Goal: Task Accomplishment & Management: Manage account settings

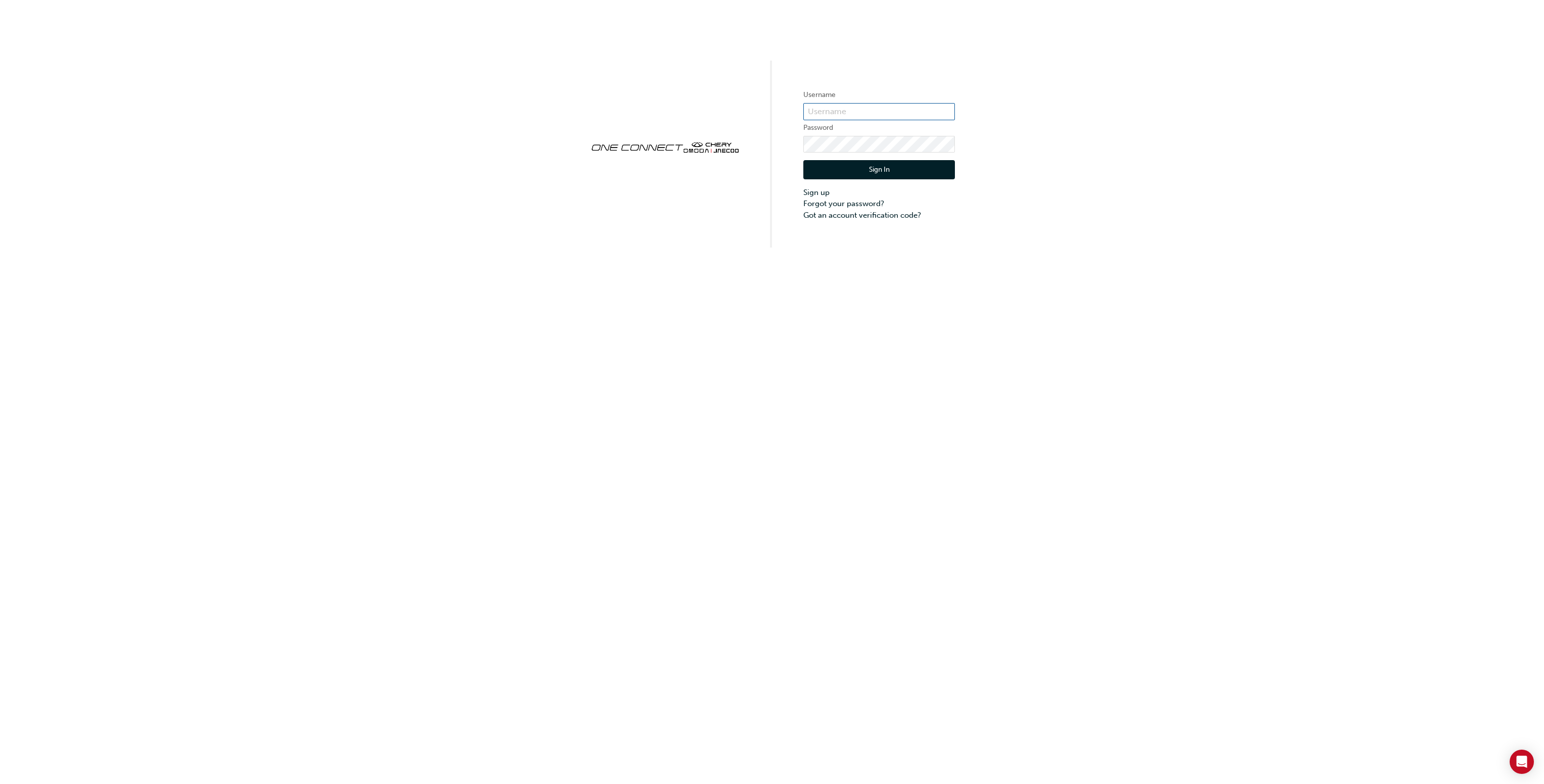
click at [859, 115] on input "text" at bounding box center [879, 111] width 152 height 17
type input "[EMAIL_ADDRESS][DOMAIN_NAME]"
click at [849, 543] on div "Username [EMAIL_ADDRESS][DOMAIN_NAME] Password Sign In Sign up Forgot your pass…" at bounding box center [772, 392] width 1544 height 784
click at [851, 171] on button "Sign In" at bounding box center [879, 169] width 152 height 20
click at [921, 45] on div "Username Password Sign In Sign up Forgot your password? Got an account verifica…" at bounding box center [772, 123] width 1544 height 247
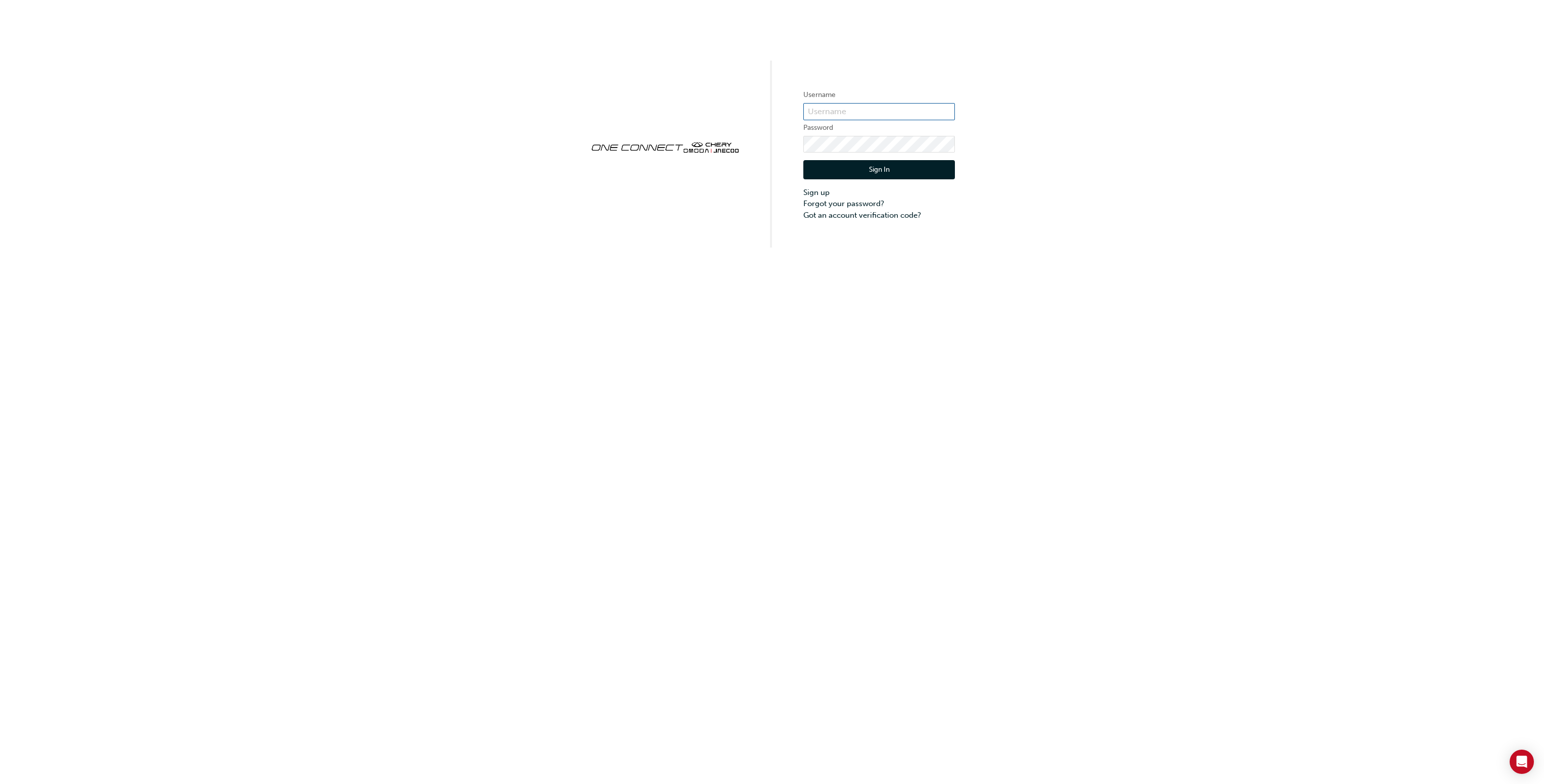
click at [843, 111] on input "text" at bounding box center [879, 111] width 152 height 17
click at [519, 253] on div "Username [EMAIL_ADDRESS][DOMAIN_NAME] Password Sign In Sign up Forgot your pass…" at bounding box center [772, 392] width 1544 height 784
drag, startPoint x: 930, startPoint y: 111, endPoint x: 725, endPoint y: 100, distance: 205.3
click at [725, 100] on div "Username [EMAIL_ADDRESS][DOMAIN_NAME] Password Sign In Sign up Forgot your pass…" at bounding box center [772, 123] width 1544 height 247
paste input "CHAU0453"
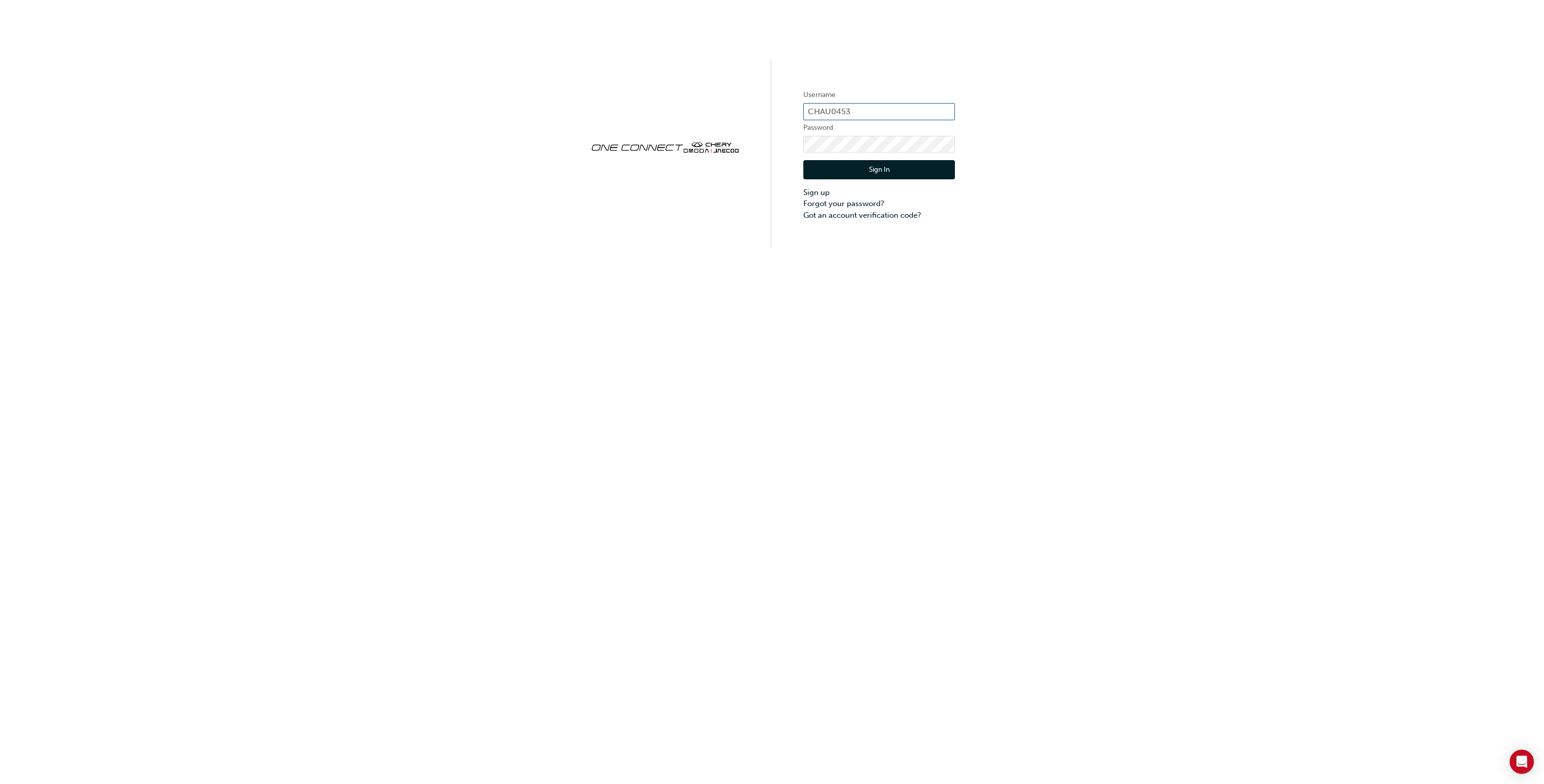
type input "CHAU0453"
click at [894, 171] on button "Sign In" at bounding box center [879, 169] width 152 height 20
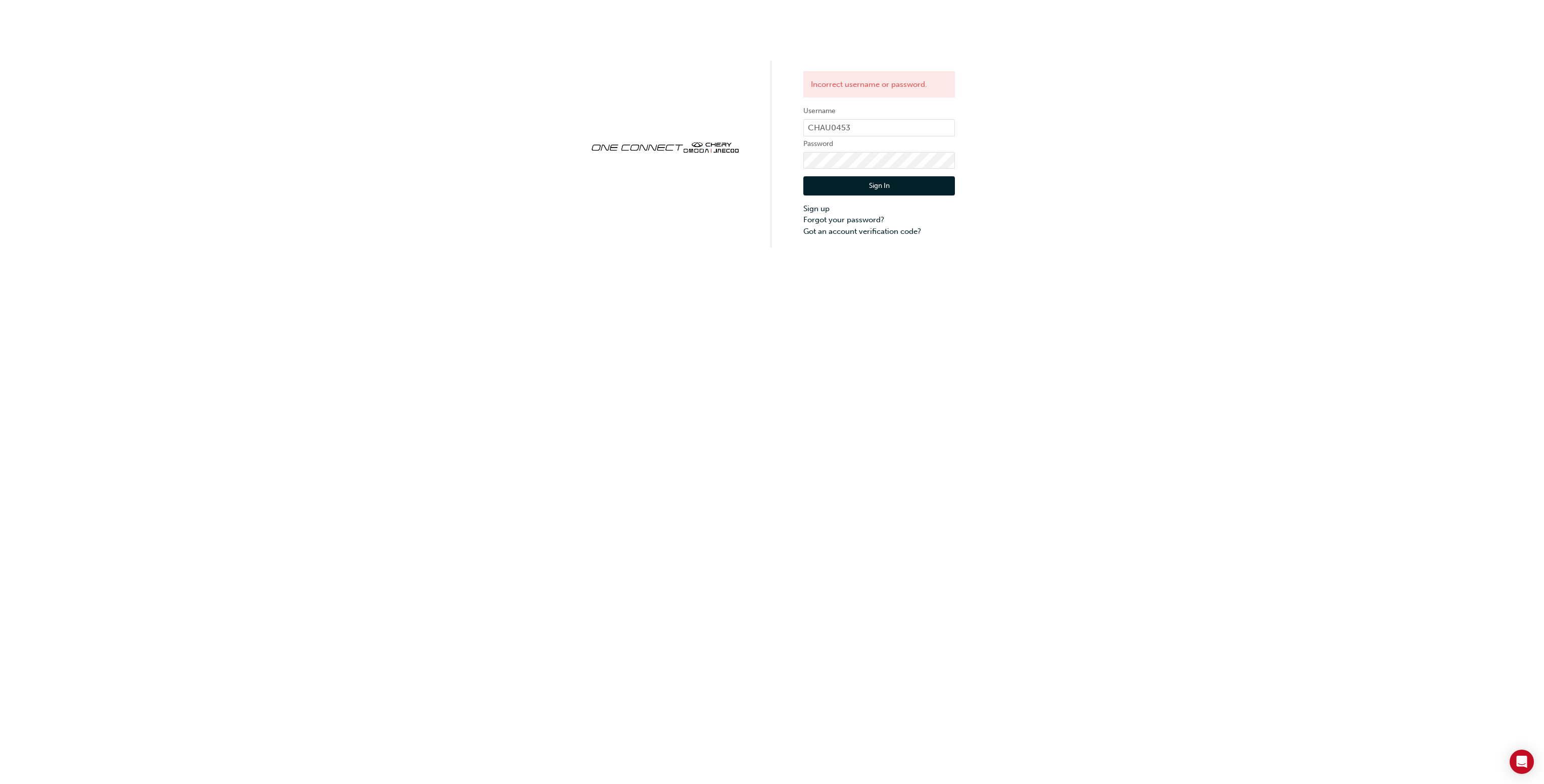
drag, startPoint x: 992, startPoint y: 60, endPoint x: 965, endPoint y: 82, distance: 34.8
click at [992, 60] on div "Incorrect username or password. Username CHAU0453 Password Sign In Sign up Forg…" at bounding box center [772, 123] width 1544 height 247
drag, startPoint x: 892, startPoint y: 127, endPoint x: 662, endPoint y: 117, distance: 230.2
click at [661, 117] on div "Incorrect username or password. Username CHAU0453 Password Sign In Sign up Forg…" at bounding box center [772, 123] width 1544 height 247
click at [845, 348] on div "Incorrect username or password. Username CHAU0453 Password Sign In Sign up Forg…" at bounding box center [772, 392] width 1544 height 784
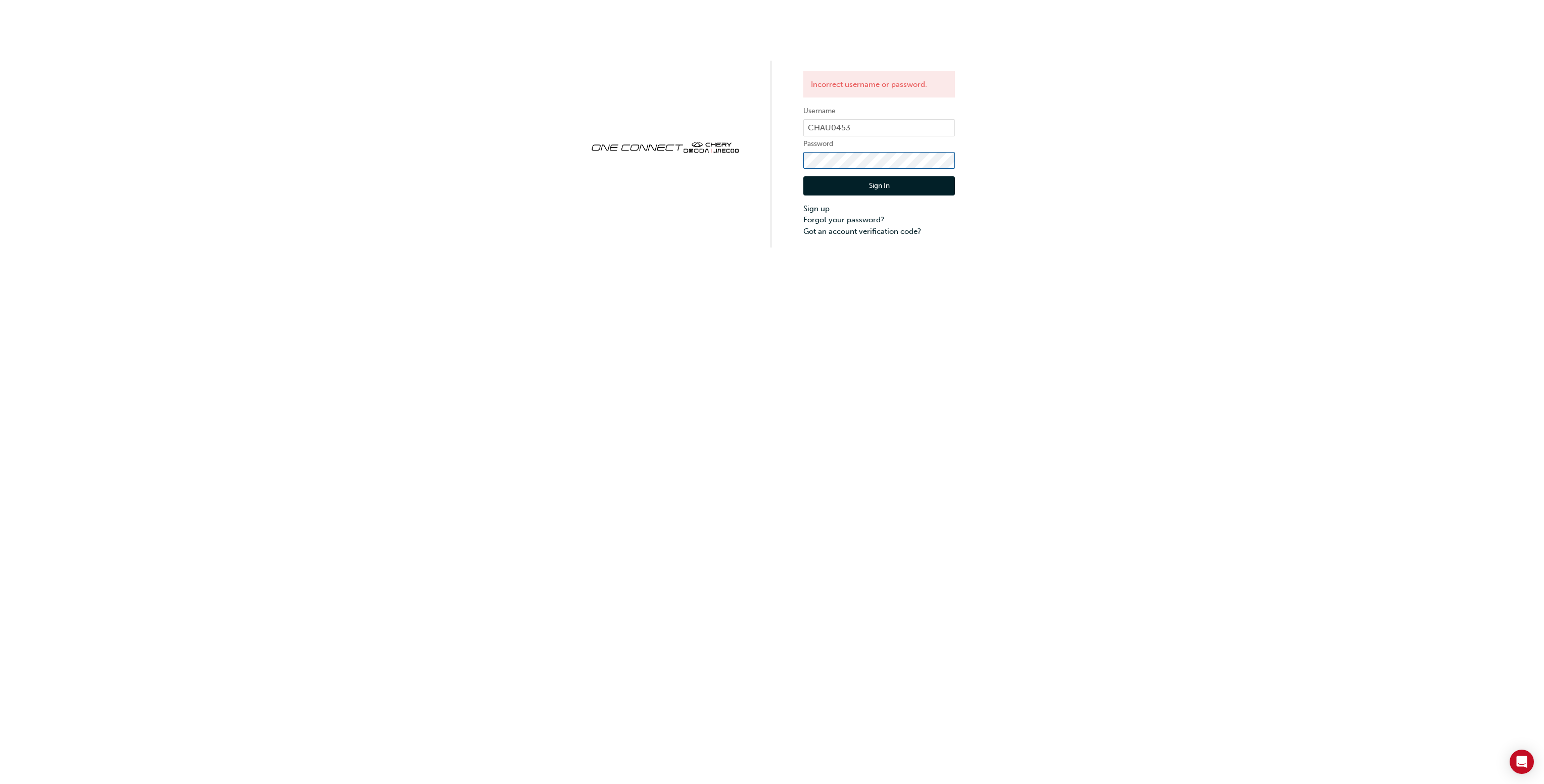
click at [646, 140] on div "Incorrect username or password. Username CHAU0453 Password Sign In Sign up Forg…" at bounding box center [772, 123] width 1544 height 247
click at [861, 186] on button "Sign In" at bounding box center [879, 186] width 152 height 20
click at [857, 219] on link "Forgot your password?" at bounding box center [879, 219] width 152 height 12
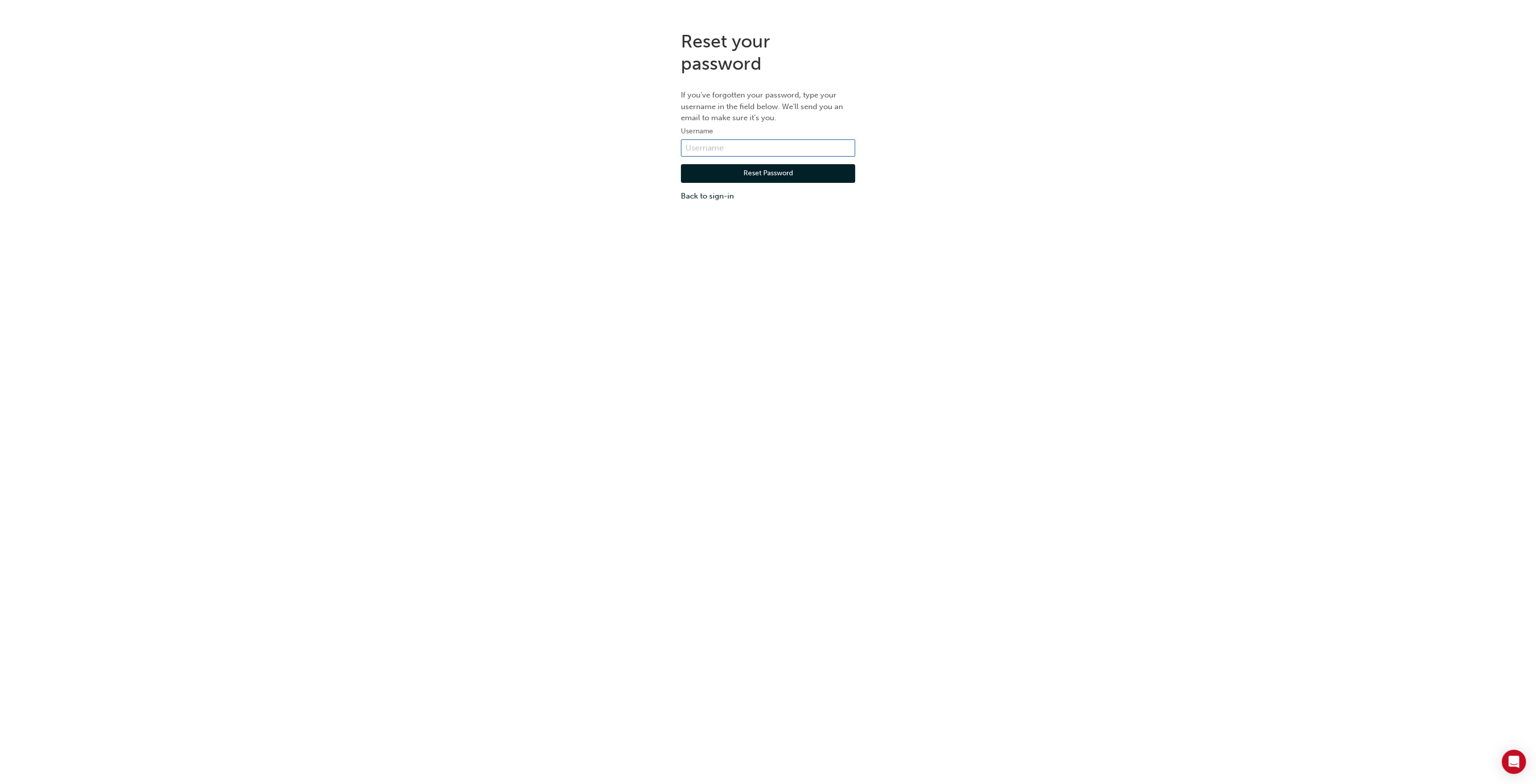
click at [707, 144] on input "text" at bounding box center [767, 147] width 174 height 17
click at [757, 143] on input "text" at bounding box center [767, 147] width 174 height 17
type input "CHAU0453"
click at [754, 178] on button "Reset Password" at bounding box center [767, 174] width 174 height 20
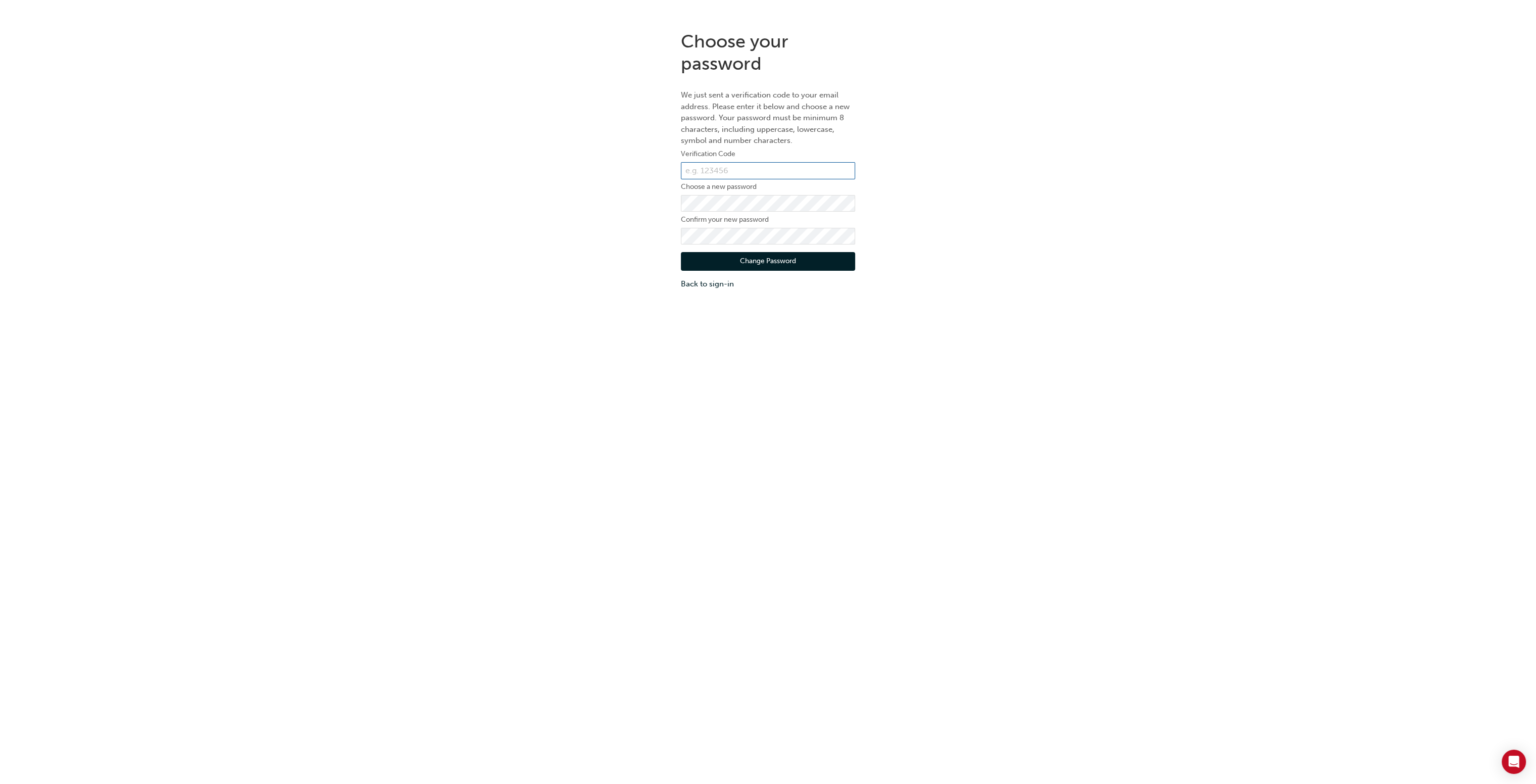
click at [745, 169] on input "text" at bounding box center [767, 170] width 174 height 17
paste input "600205"
type input "600205"
click at [815, 252] on button "Change Password" at bounding box center [767, 262] width 174 height 20
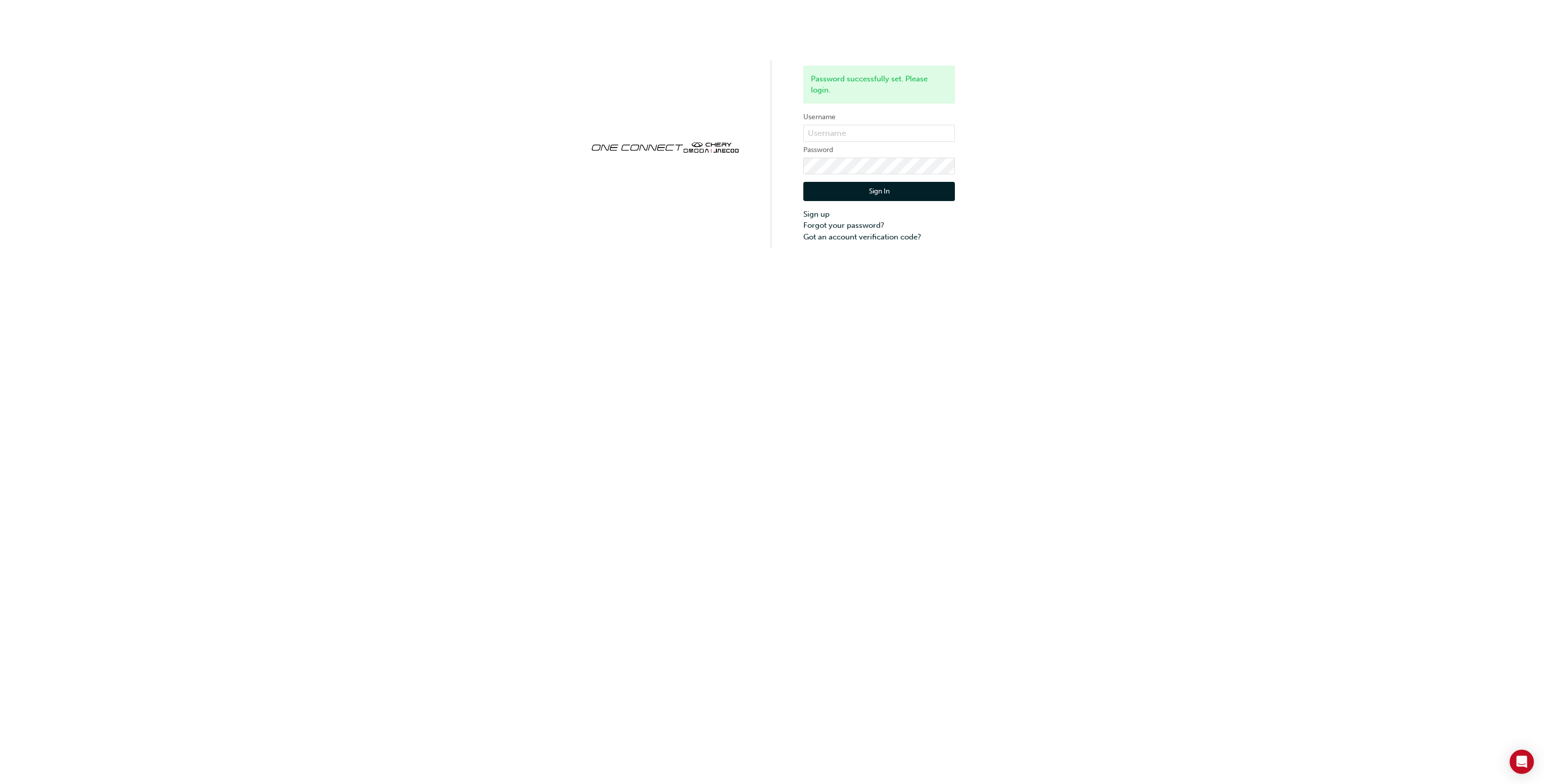
click at [1000, 398] on div "Password successfully set. Please login. Username Password Sign In Sign up Forg…" at bounding box center [772, 392] width 1544 height 784
click at [842, 126] on input "text" at bounding box center [879, 133] width 152 height 17
type input "CHAU0453"
click at [864, 187] on button "Sign In" at bounding box center [879, 192] width 152 height 20
click at [664, 153] on div "Incorrect username or password. Username CHAU0453 Password Sign In Sign up Forg…" at bounding box center [772, 123] width 1544 height 247
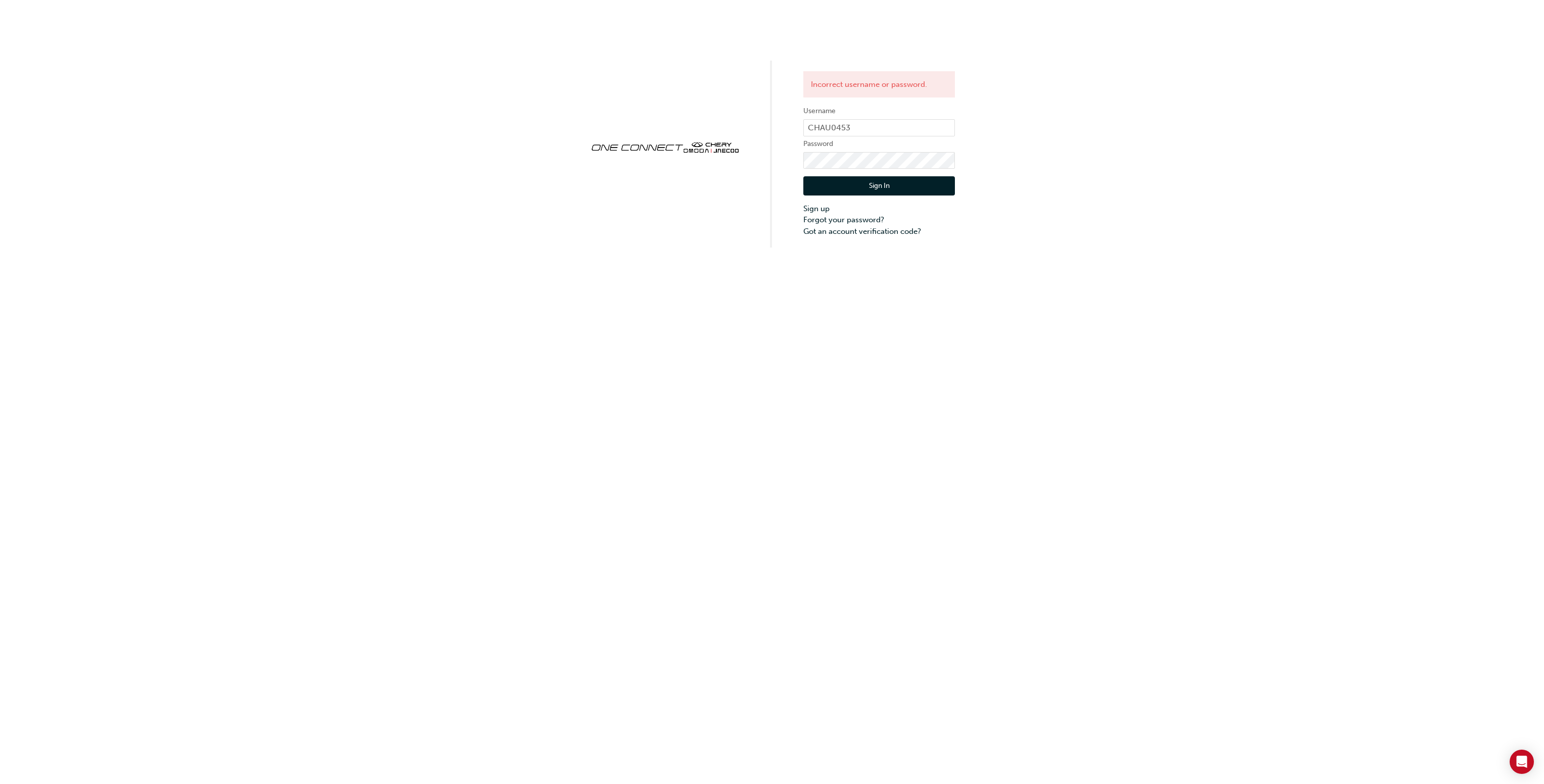
click at [865, 184] on button "Sign In" at bounding box center [879, 186] width 152 height 20
click at [328, 301] on div "Incorrect username or password. Username CHAU0453 Password Sign In Sign up Forg…" at bounding box center [772, 392] width 1544 height 784
